Goal: Information Seeking & Learning: Check status

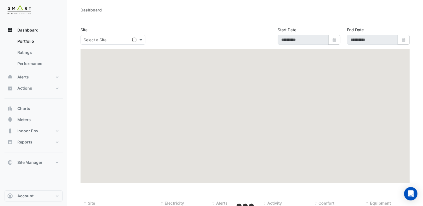
type input "**********"
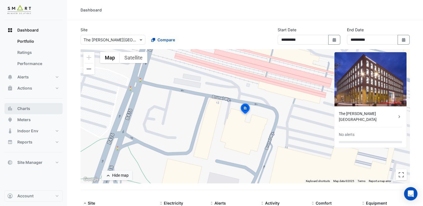
click at [42, 110] on button "Charts" at bounding box center [33, 108] width 58 height 11
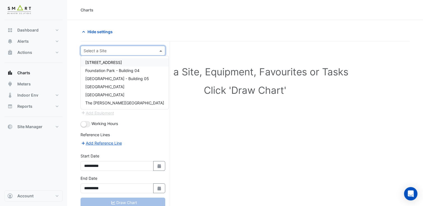
click at [127, 51] on input "text" at bounding box center [117, 51] width 67 height 6
click at [122, 63] on span "[STREET_ADDRESS]" at bounding box center [103, 62] width 37 height 5
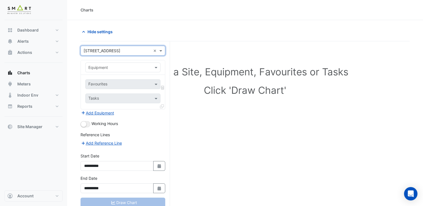
click at [136, 66] on input "text" at bounding box center [117, 68] width 58 height 6
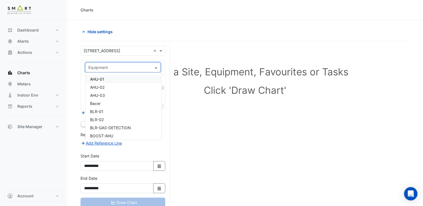
click at [132, 81] on div "AHU-01" at bounding box center [124, 79] width 76 height 8
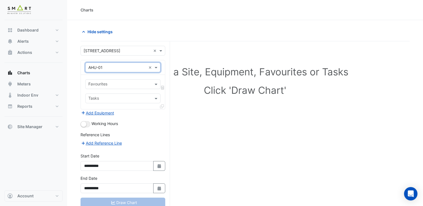
click at [118, 83] on input "text" at bounding box center [119, 85] width 63 height 6
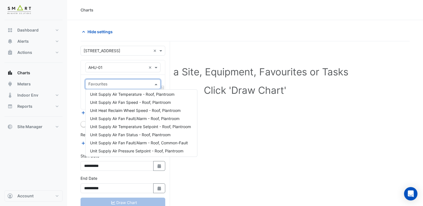
scroll to position [107, 0]
click at [129, 127] on span "Unit Supply Air Temperature Setpoint - Roof, Plantroom" at bounding box center [140, 126] width 101 height 5
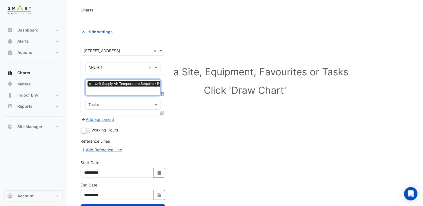
click at [92, 82] on div "× Unit Supply Air Temperature Setpoint - Roof, Plantroom" at bounding box center [136, 84] width 96 height 6
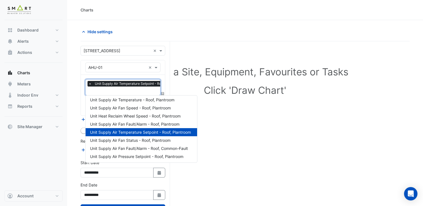
click at [91, 82] on span "×" at bounding box center [90, 84] width 5 height 6
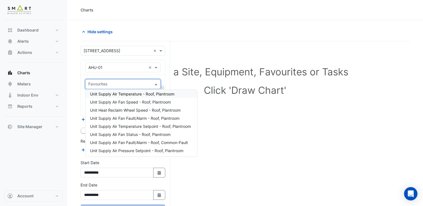
click at [103, 96] on span "Unit Supply Air Temperature - Roof, Plantroom" at bounding box center [132, 94] width 84 height 5
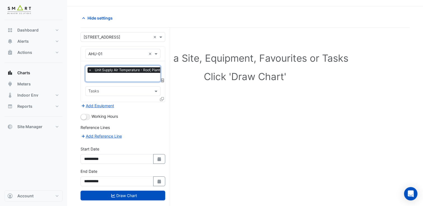
scroll to position [21, 0]
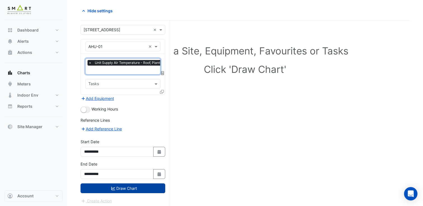
click at [132, 186] on button "Draw Chart" at bounding box center [123, 189] width 85 height 10
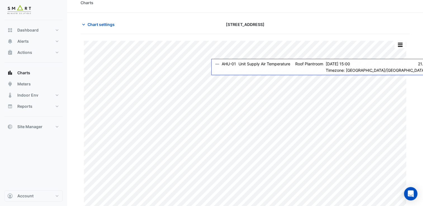
scroll to position [11, 0]
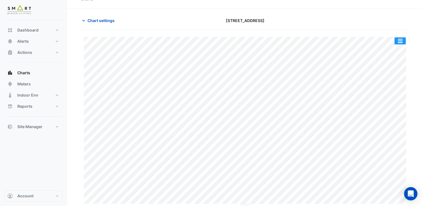
click at [403, 41] on button "button" at bounding box center [399, 40] width 11 height 7
click at [413, 62] on section "Chart settings [STREET_ADDRESS] Print Save as JPEG Save as PNG Pivot Data Table…" at bounding box center [245, 108] width 356 height 198
click at [32, 85] on button "Meters" at bounding box center [33, 84] width 58 height 11
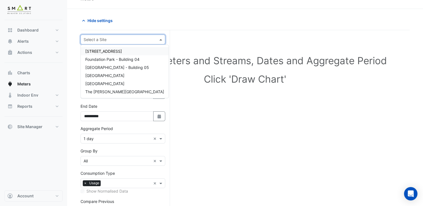
click at [122, 40] on input "text" at bounding box center [117, 40] width 67 height 6
click at [121, 53] on span "[STREET_ADDRESS]" at bounding box center [103, 51] width 37 height 5
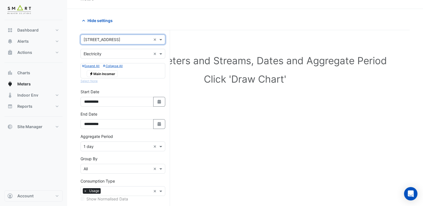
click at [143, 55] on input "text" at bounding box center [117, 54] width 67 height 6
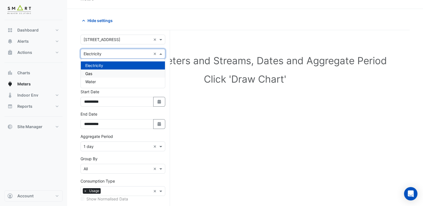
click at [117, 73] on div "Gas" at bounding box center [123, 74] width 84 height 8
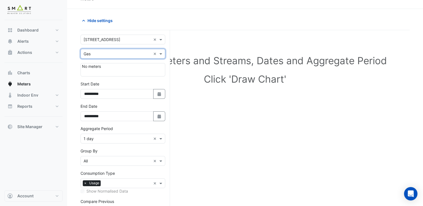
click at [127, 51] on input "text" at bounding box center [117, 54] width 67 height 6
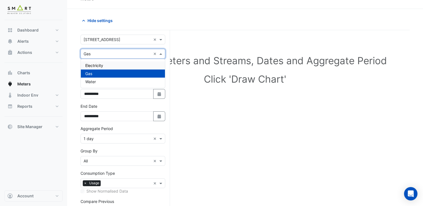
click at [113, 66] on div "Electricity" at bounding box center [123, 66] width 84 height 8
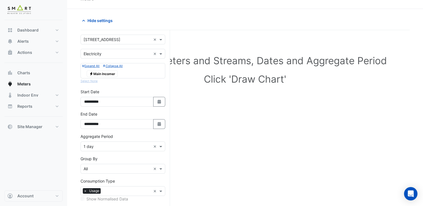
click at [85, 81] on div "Expand All Collapse All Electricity Main Incomer Select None" at bounding box center [123, 73] width 85 height 21
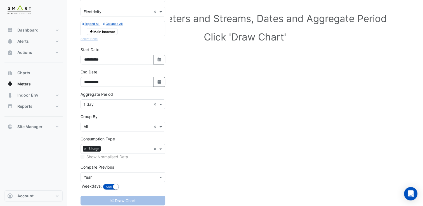
scroll to position [67, 0]
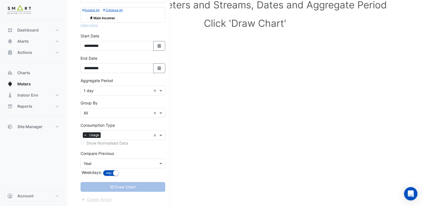
click at [105, 18] on span "Electricity Main Incomer" at bounding box center [102, 18] width 31 height 7
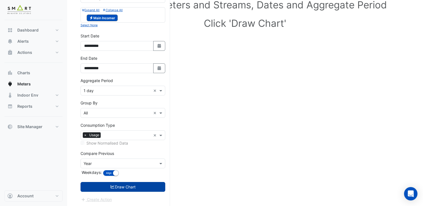
click at [119, 186] on button "Draw Chart" at bounding box center [123, 187] width 85 height 10
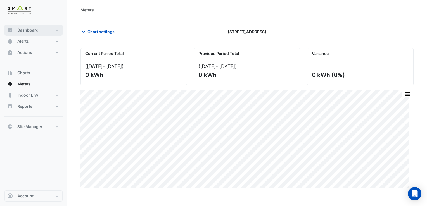
click at [42, 32] on button "Dashboard" at bounding box center [33, 30] width 58 height 11
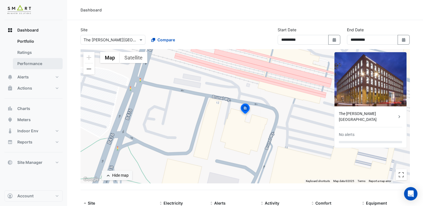
click at [31, 61] on link "Performance" at bounding box center [38, 63] width 50 height 11
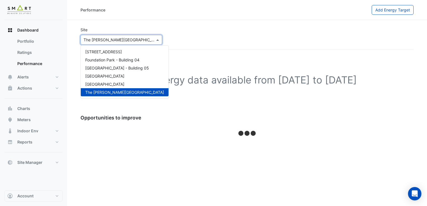
click at [158, 41] on span at bounding box center [158, 40] width 7 height 6
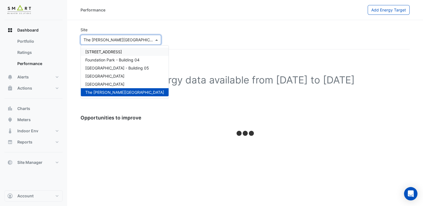
click at [122, 54] on span "[STREET_ADDRESS]" at bounding box center [103, 51] width 37 height 5
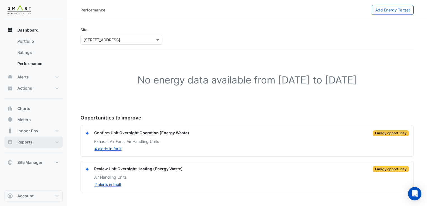
click at [45, 140] on button "Reports" at bounding box center [33, 142] width 58 height 11
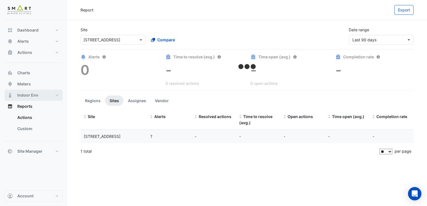
click at [34, 92] on button "Indoor Env" at bounding box center [33, 95] width 58 height 11
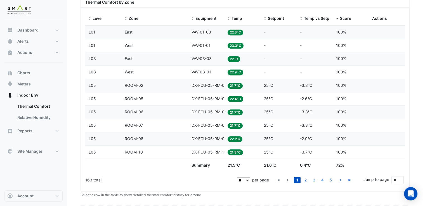
scroll to position [168, 0]
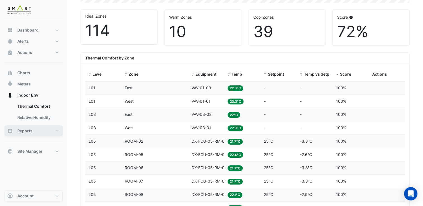
click at [31, 132] on span "Reports" at bounding box center [24, 131] width 15 height 6
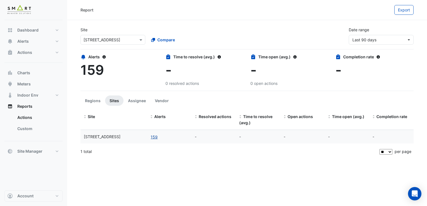
click at [155, 136] on button "159" at bounding box center [154, 137] width 8 height 6
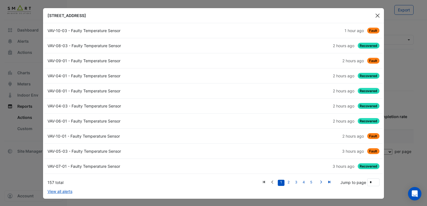
click at [377, 14] on button "Close" at bounding box center [378, 15] width 8 height 8
